Goal: Complete application form: Complete application form

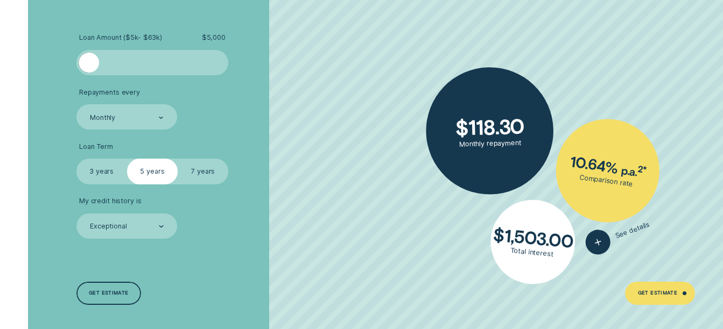
scroll to position [1777, 0]
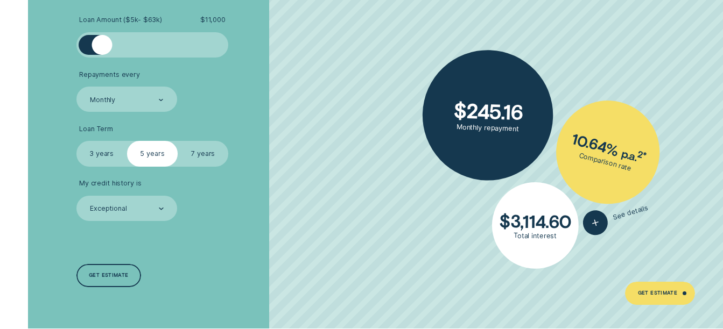
drag, startPoint x: 97, startPoint y: 45, endPoint x: 101, endPoint y: 40, distance: 6.1
click at [101, 40] on div at bounding box center [102, 45] width 20 height 20
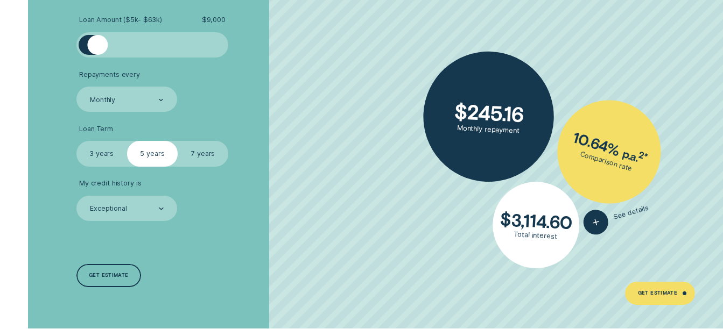
drag, startPoint x: 105, startPoint y: 48, endPoint x: 97, endPoint y: 47, distance: 8.1
click at [97, 47] on div at bounding box center [97, 45] width 20 height 20
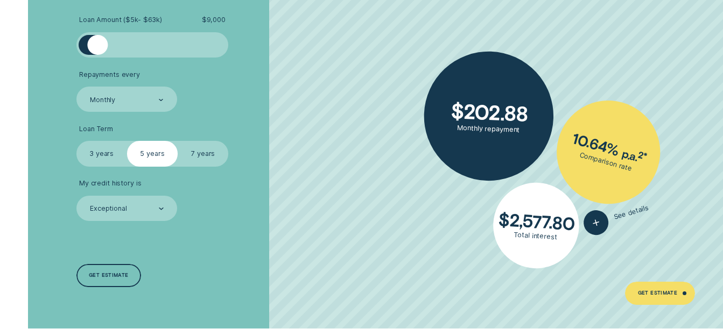
click at [97, 154] on label "3 years" at bounding box center [101, 153] width 51 height 25
click at [76, 141] on input "3 years" at bounding box center [76, 141] width 0 height 0
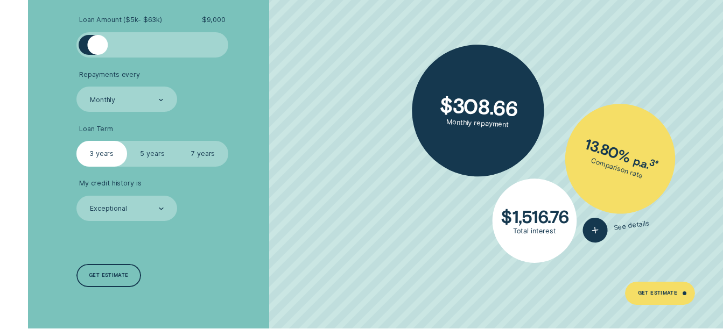
click at [125, 37] on div at bounding box center [152, 45] width 127 height 20
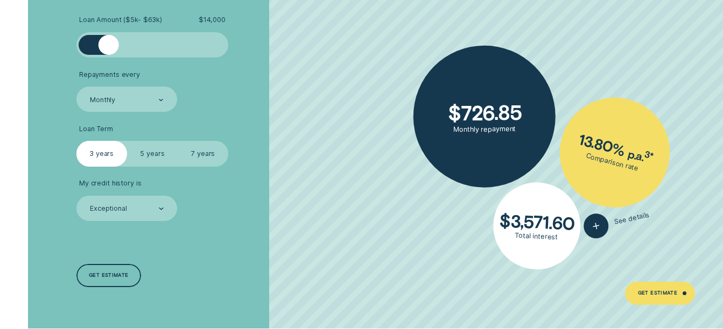
click at [108, 42] on div at bounding box center [152, 45] width 127 height 20
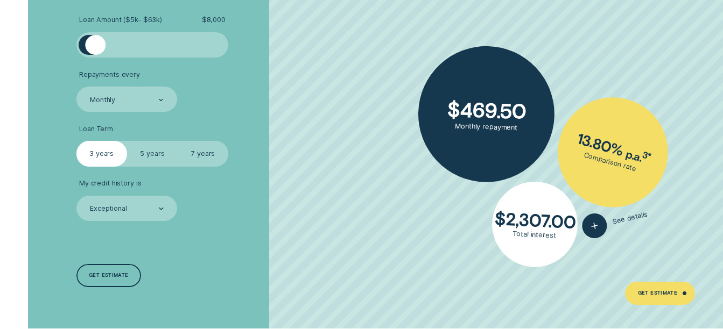
click at [95, 47] on div at bounding box center [152, 45] width 127 height 20
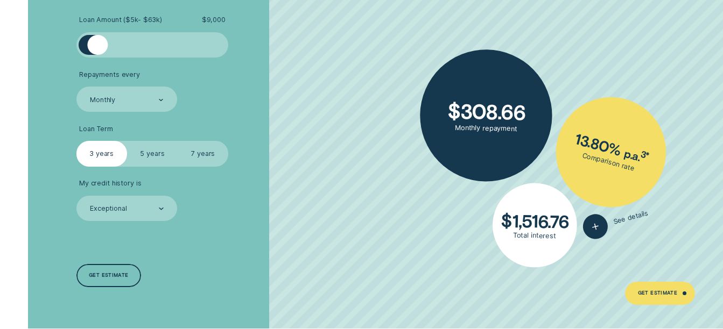
click at [99, 49] on div at bounding box center [97, 45] width 20 height 20
click at [100, 50] on div at bounding box center [100, 45] width 20 height 20
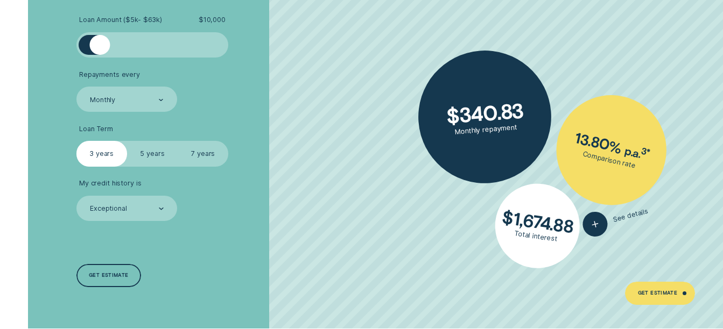
click at [110, 115] on ul "Loan Amount ( $5k - $63k ) $ 10,000 Repayments every Monthly Loan Term Select L…" at bounding box center [192, 119] width 233 height 206
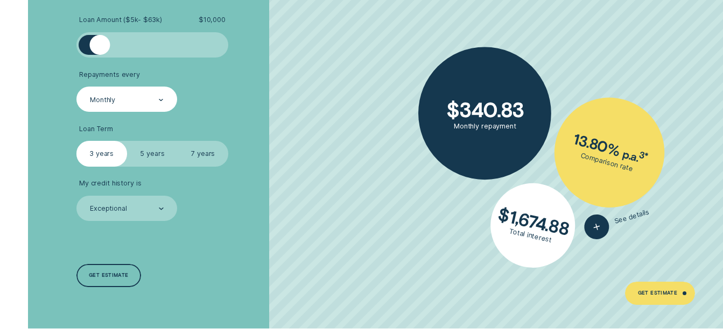
click at [110, 97] on div "Monthly" at bounding box center [102, 100] width 25 height 9
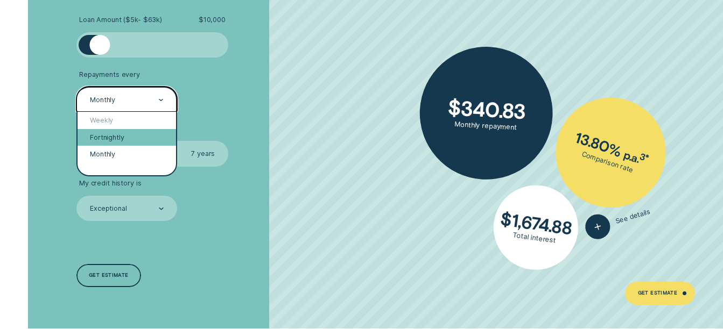
click at [121, 138] on div "Fortnightly" at bounding box center [127, 137] width 99 height 17
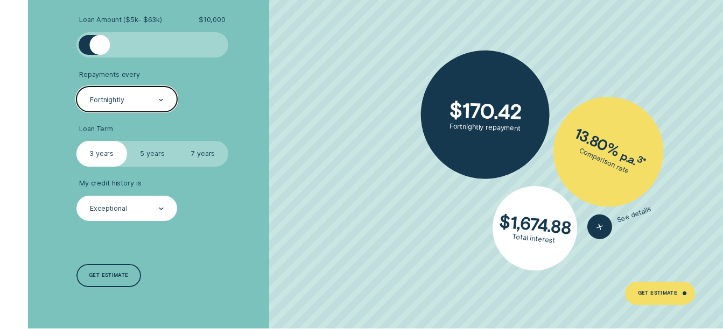
click at [131, 213] on div "Exceptional" at bounding box center [126, 209] width 75 height 10
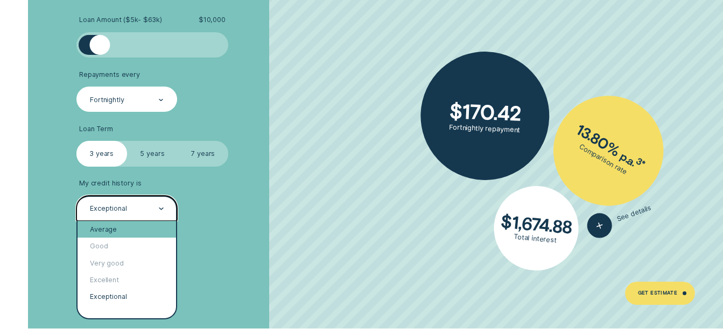
click at [137, 228] on div "Average" at bounding box center [127, 229] width 99 height 17
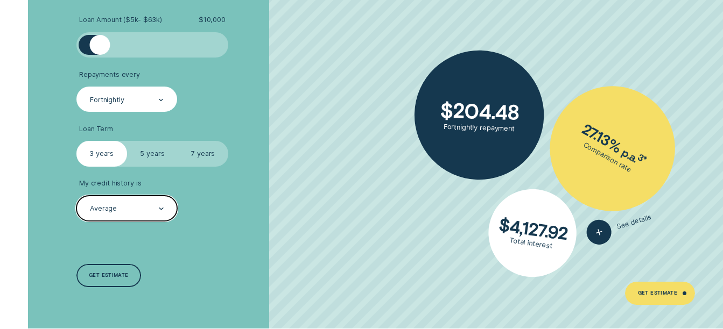
click at [138, 214] on div "Average" at bounding box center [126, 208] width 101 height 25
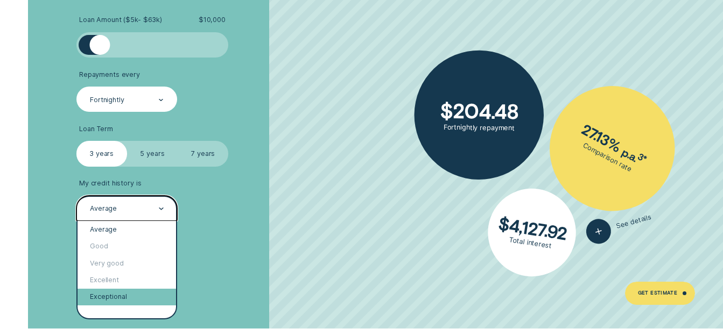
click at [121, 294] on div "Exceptional" at bounding box center [127, 297] width 99 height 17
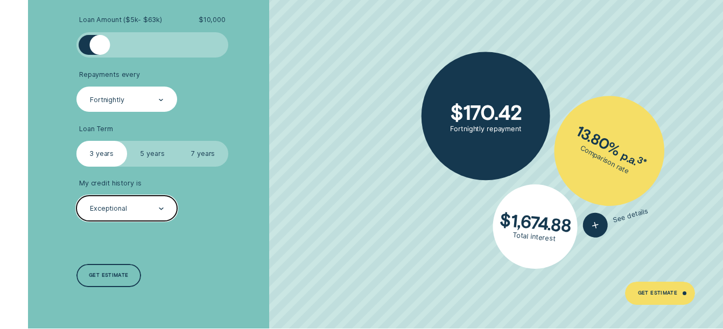
click at [150, 212] on div "Exceptional" at bounding box center [126, 209] width 75 height 10
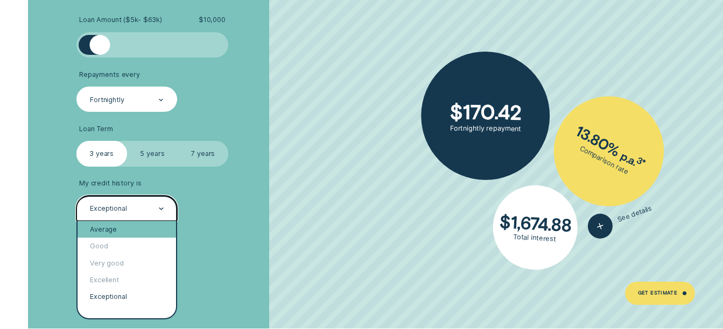
click at [147, 230] on div "Average" at bounding box center [127, 229] width 99 height 17
